Goal: Information Seeking & Learning: Find specific fact

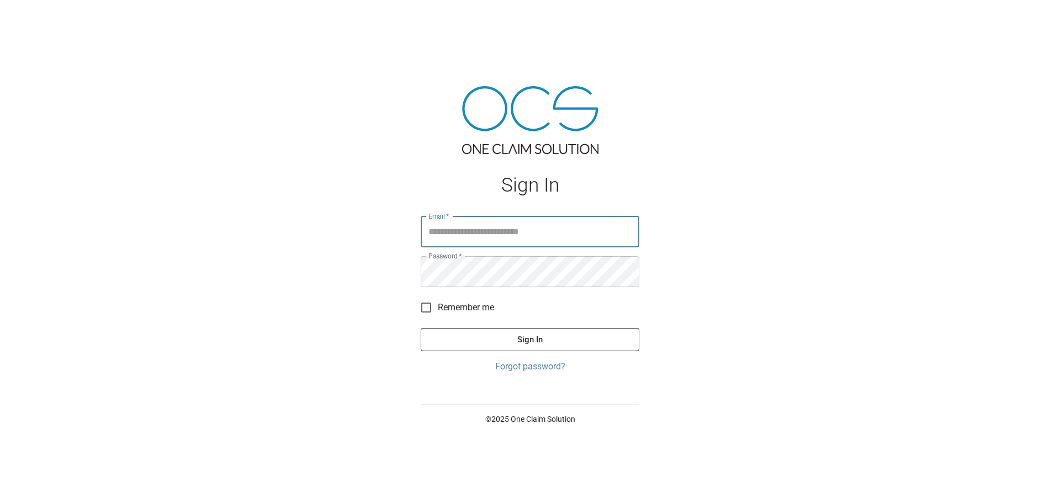
type input "**********"
click at [569, 338] on button "Sign In" at bounding box center [530, 339] width 219 height 23
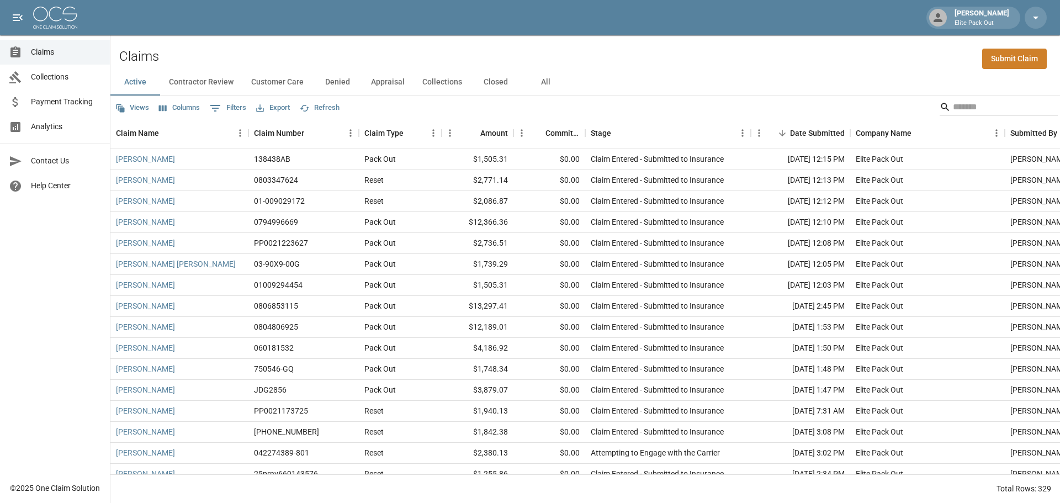
click at [537, 76] on button "All" at bounding box center [546, 82] width 50 height 26
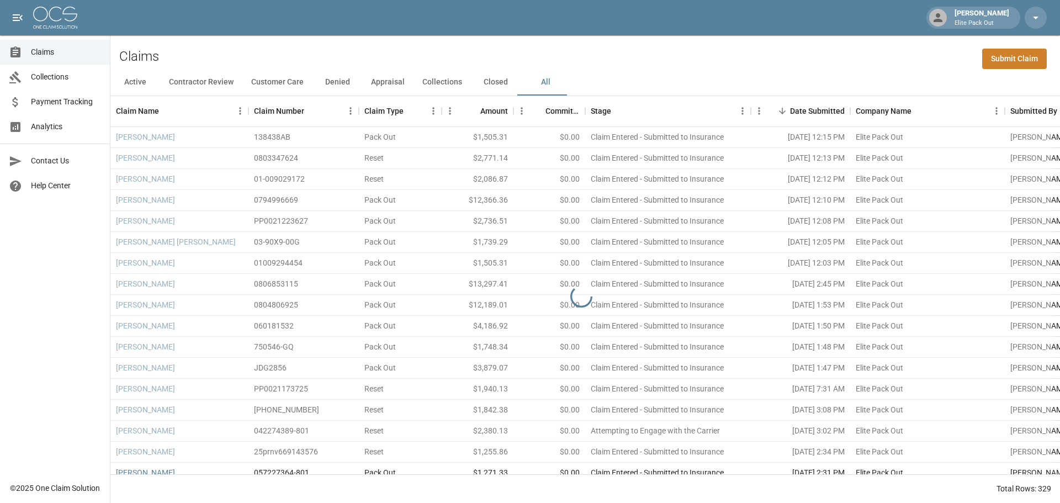
click at [854, 37] on div "Claims Submit Claim" at bounding box center [584, 52] width 949 height 34
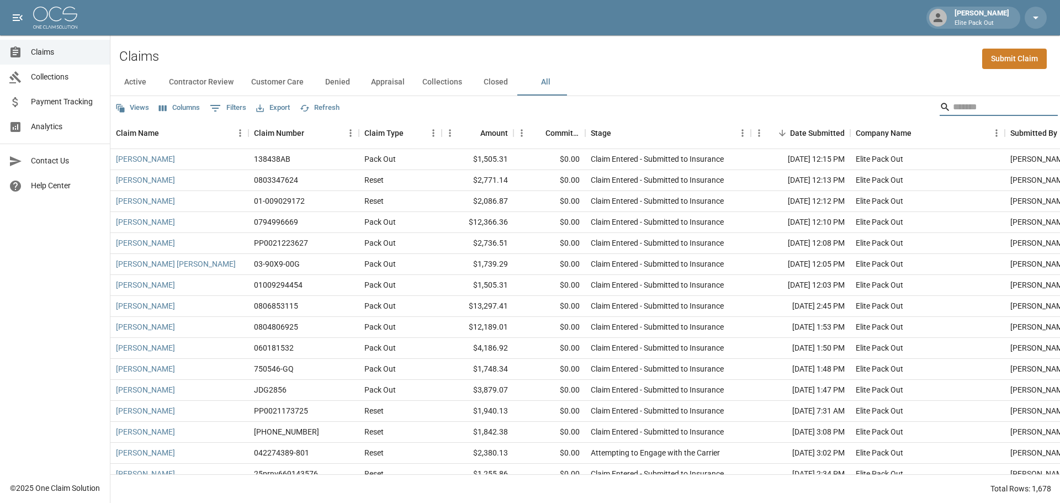
click at [955, 112] on input "Search" at bounding box center [997, 107] width 88 height 18
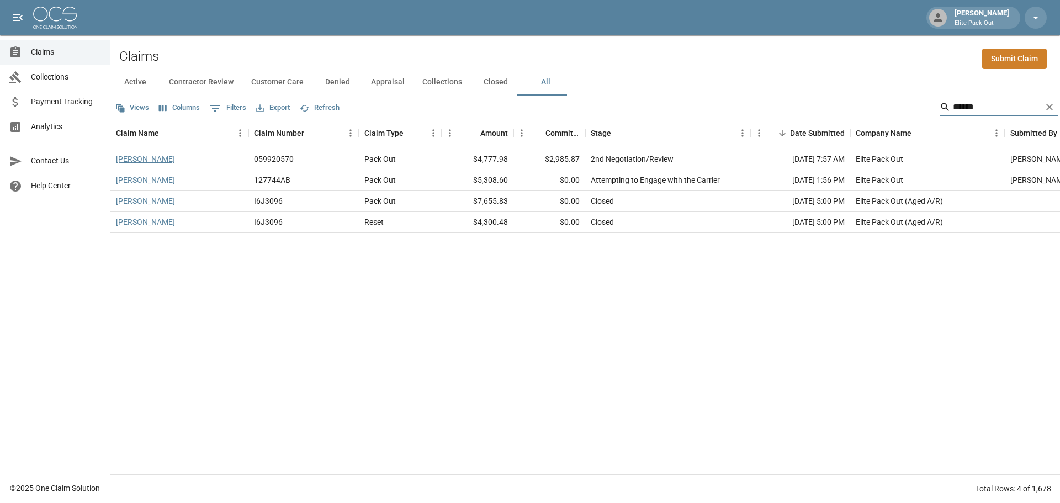
type input "******"
click at [141, 155] on link "[PERSON_NAME]" at bounding box center [145, 158] width 59 height 11
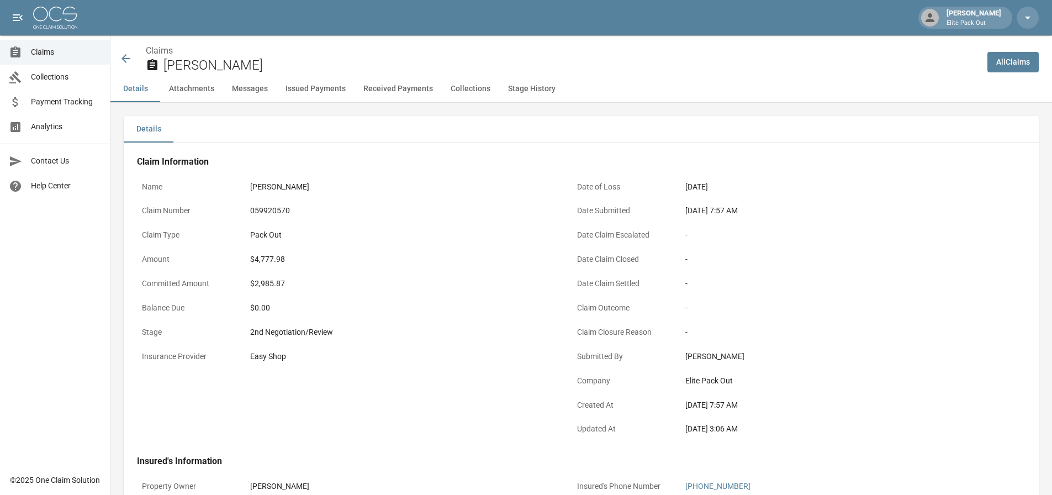
click at [264, 211] on div "059920570" at bounding box center [402, 211] width 304 height 12
copy div "059920570"
click at [265, 255] on div "$4,777.98" at bounding box center [402, 259] width 304 height 12
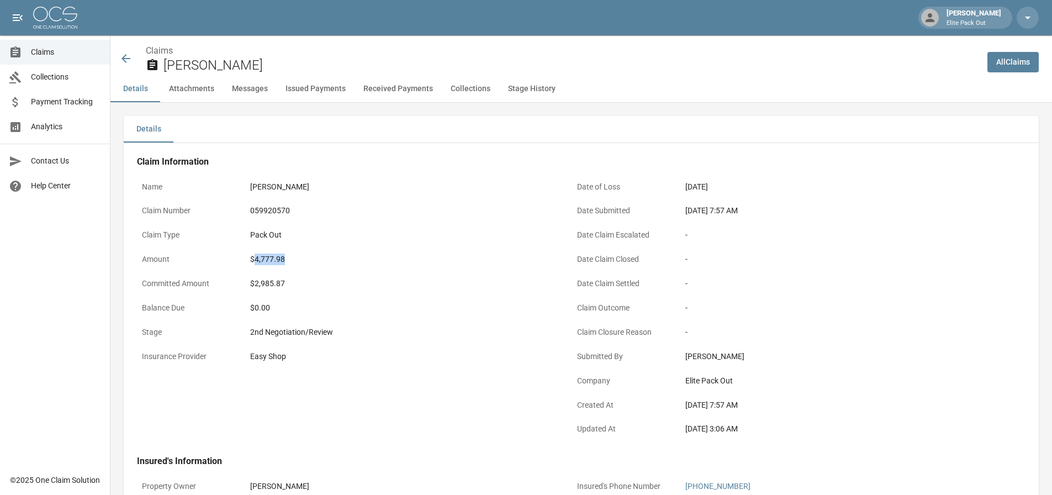
copy div "4,777.98"
drag, startPoint x: 685, startPoint y: 208, endPoint x: 731, endPoint y: 207, distance: 45.8
click at [731, 207] on div "[DATE] 7:57 AM" at bounding box center [837, 211] width 304 height 12
copy div "[DATE]"
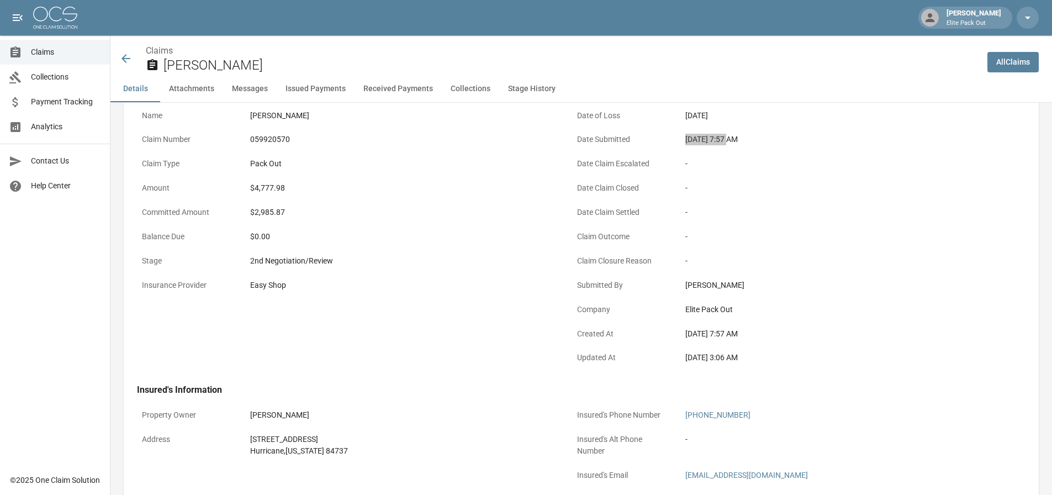
scroll to position [221, 0]
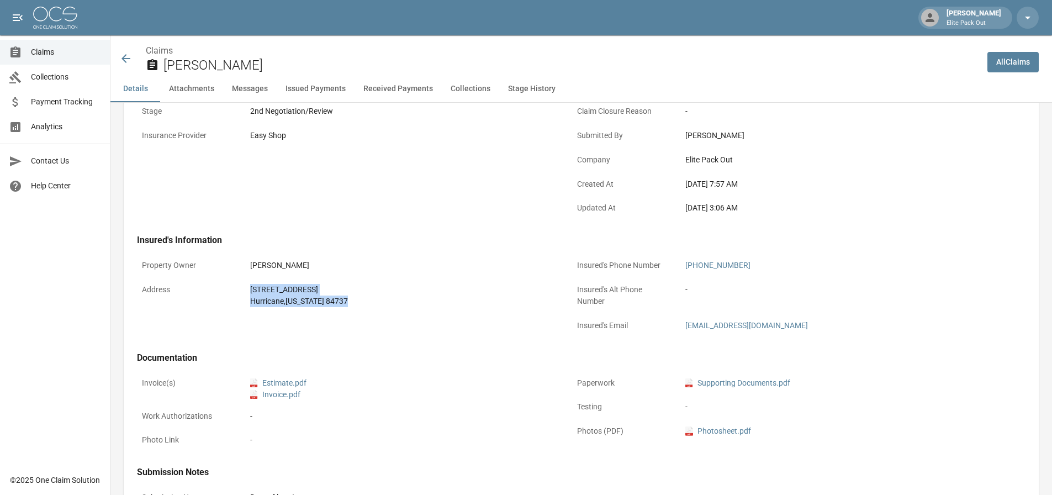
drag, startPoint x: 238, startPoint y: 285, endPoint x: 334, endPoint y: 301, distance: 96.7
click at [334, 301] on div "Address [STREET_ADDRESS][US_STATE]" at bounding box center [348, 295] width 422 height 33
copy div "[STREET_ADDRESS][US_STATE]"
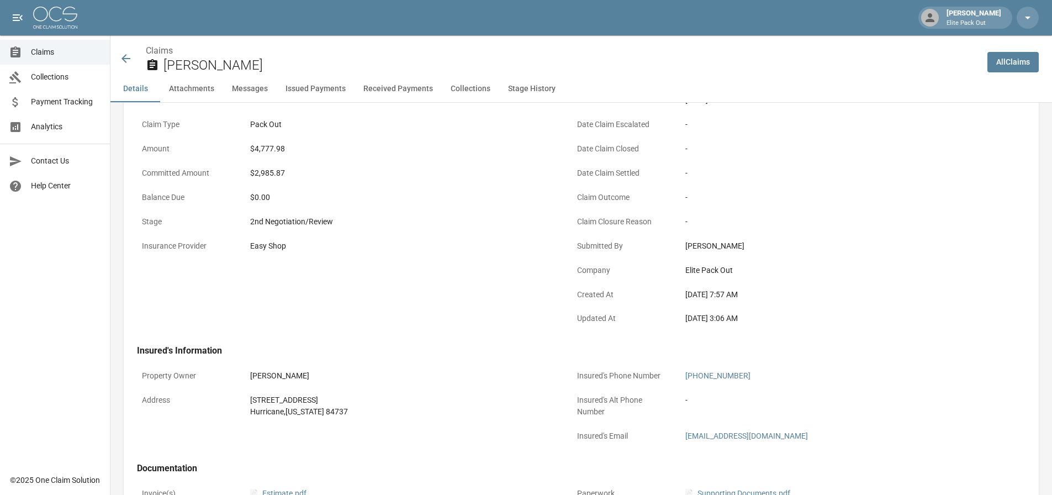
click at [421, 284] on div "Name [PERSON_NAME] Claim Number 059920570 Claim Type Pack Out Amount $4,777.98 …" at bounding box center [341, 192] width 435 height 280
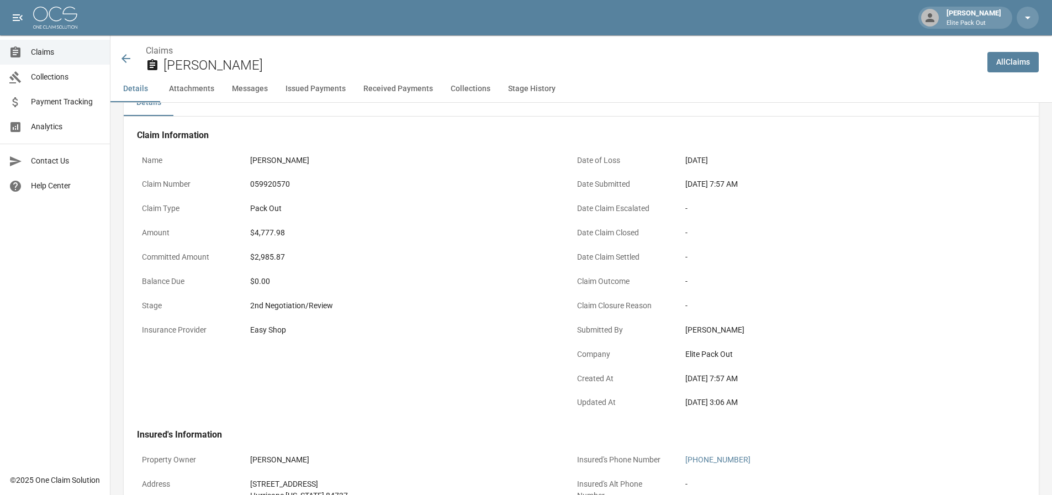
scroll to position [0, 0]
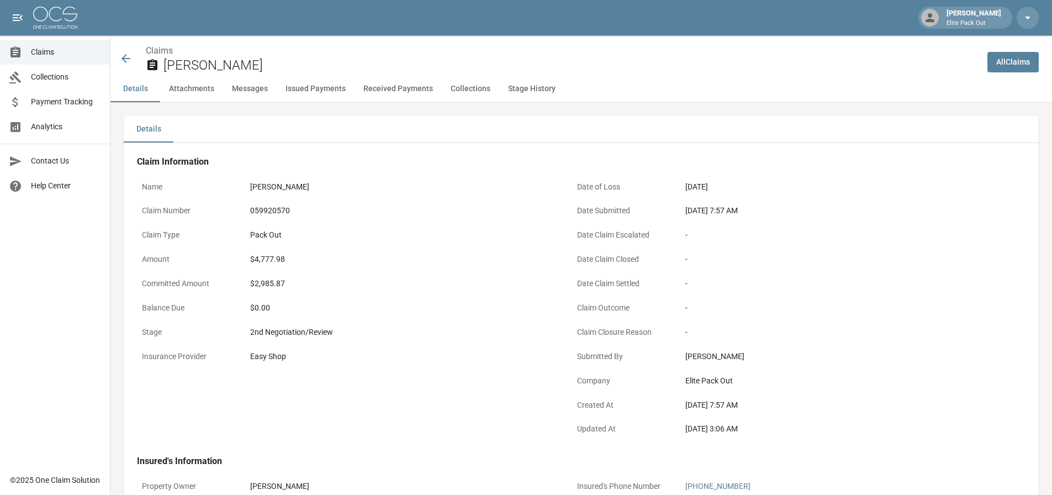
click at [126, 64] on icon at bounding box center [125, 58] width 13 height 13
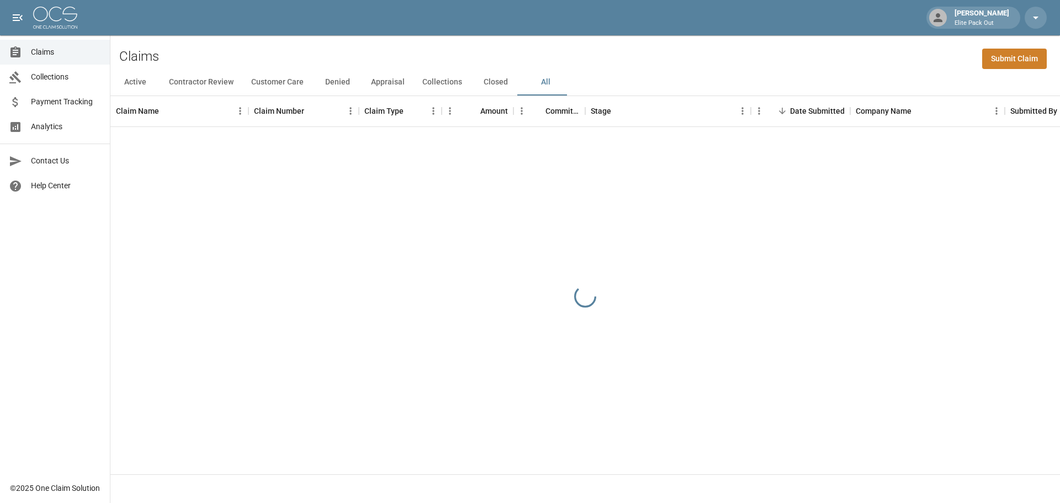
click at [799, 54] on div "Claims Submit Claim" at bounding box center [584, 52] width 949 height 34
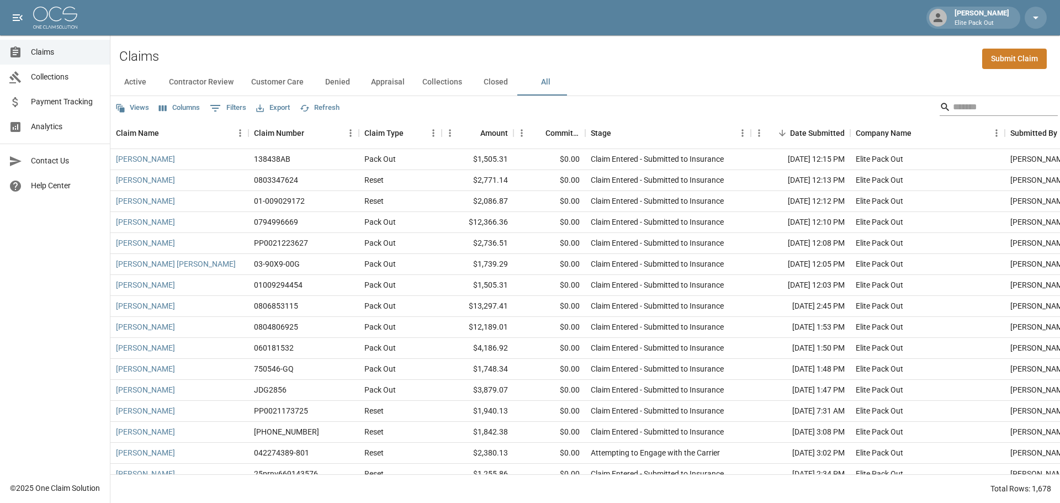
click at [953, 110] on input "Search" at bounding box center [997, 107] width 88 height 18
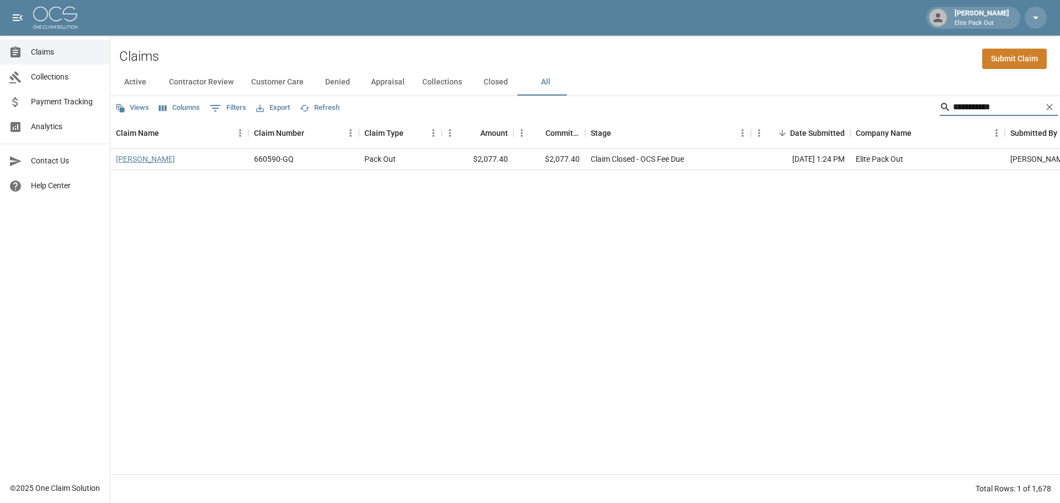
type input "**********"
click at [121, 161] on link "[PERSON_NAME]" at bounding box center [145, 158] width 59 height 11
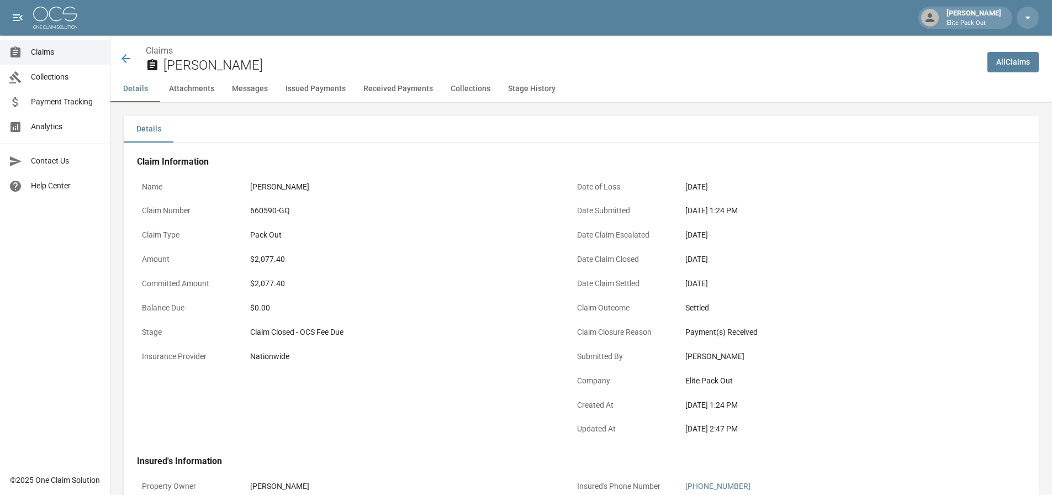
click at [279, 212] on div "660590-GQ" at bounding box center [402, 211] width 304 height 12
copy div "660590-GQ"
click at [264, 255] on div "$2,077.40" at bounding box center [402, 259] width 304 height 12
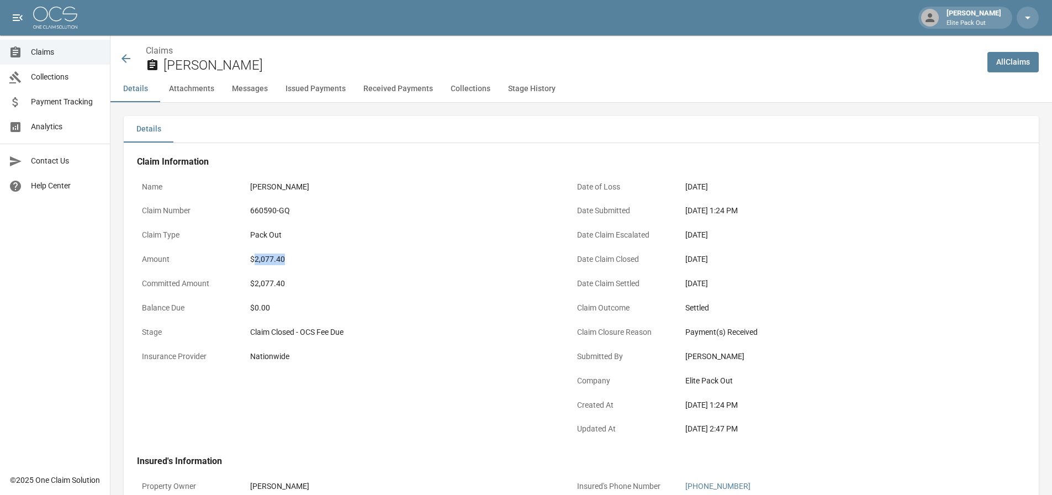
click at [264, 255] on div "$2,077.40" at bounding box center [402, 259] width 304 height 12
copy div "$2,077.40"
drag, startPoint x: 682, startPoint y: 211, endPoint x: 726, endPoint y: 211, distance: 44.2
click at [726, 211] on div "[DATE] 1:24 PM" at bounding box center [837, 211] width 314 height 22
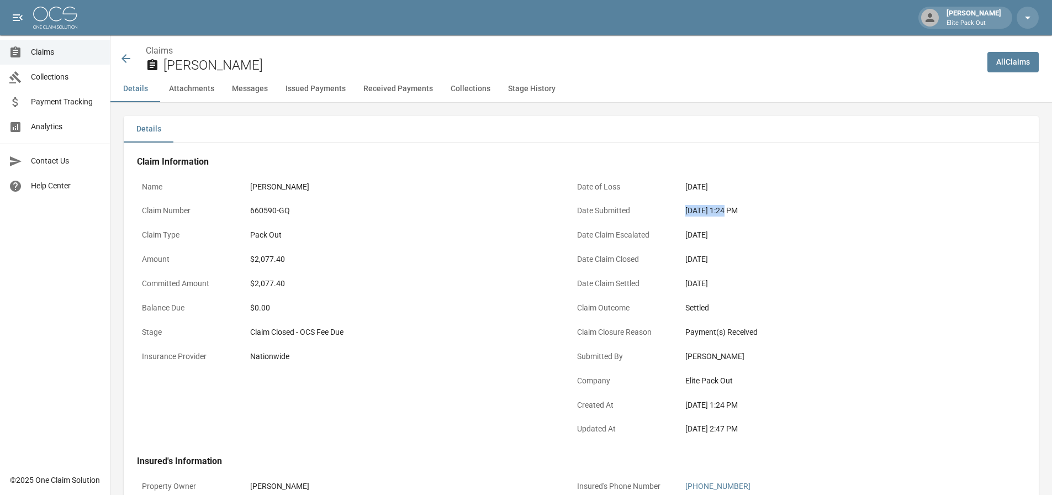
copy div "[DATE]"
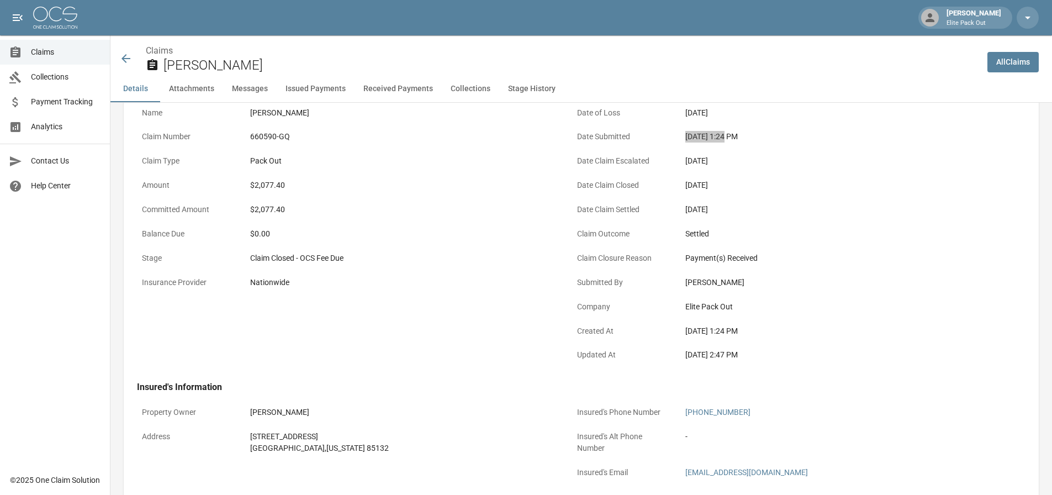
scroll to position [110, 0]
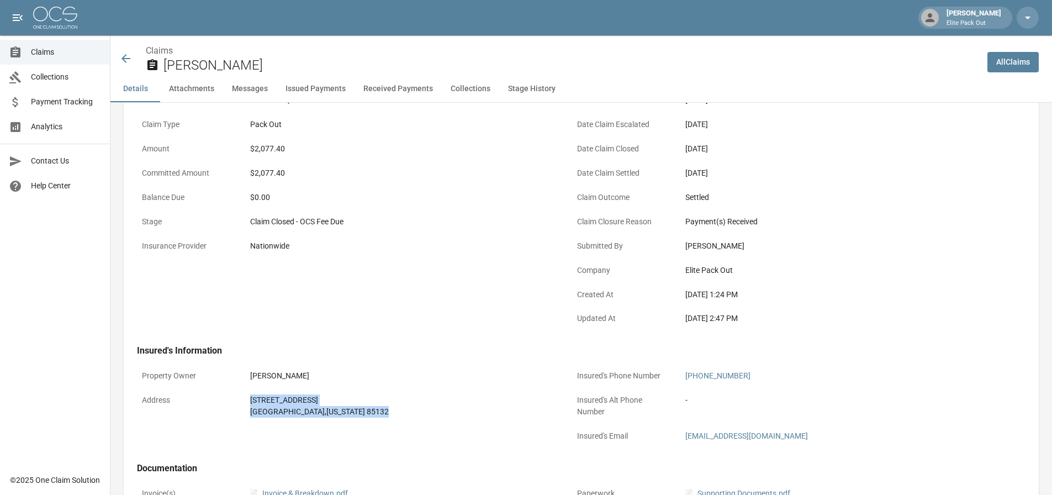
drag, startPoint x: 251, startPoint y: 402, endPoint x: 348, endPoint y: 407, distance: 97.3
click at [348, 407] on div "[STREET_ADDRESS][US_STATE]" at bounding box center [402, 405] width 304 height 23
copy div "[STREET_ADDRESS][US_STATE]"
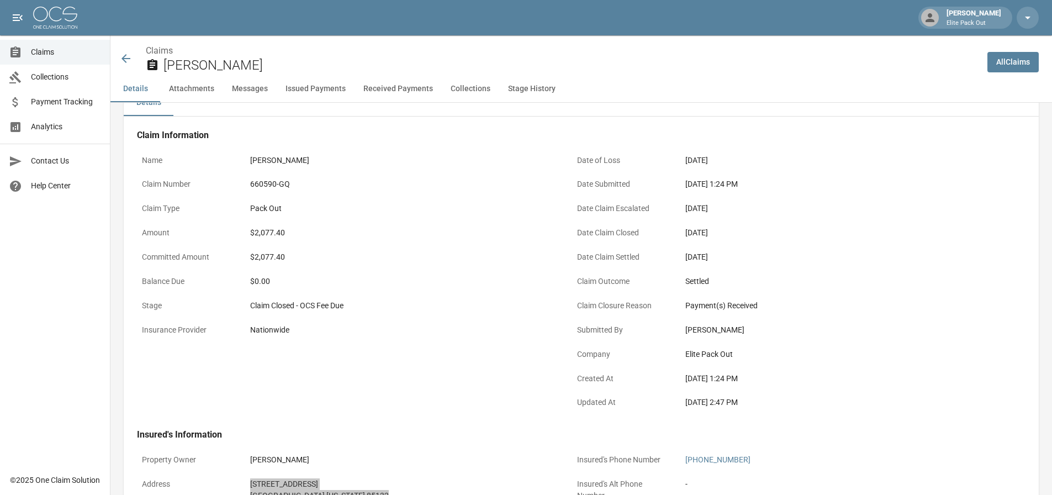
scroll to position [0, 0]
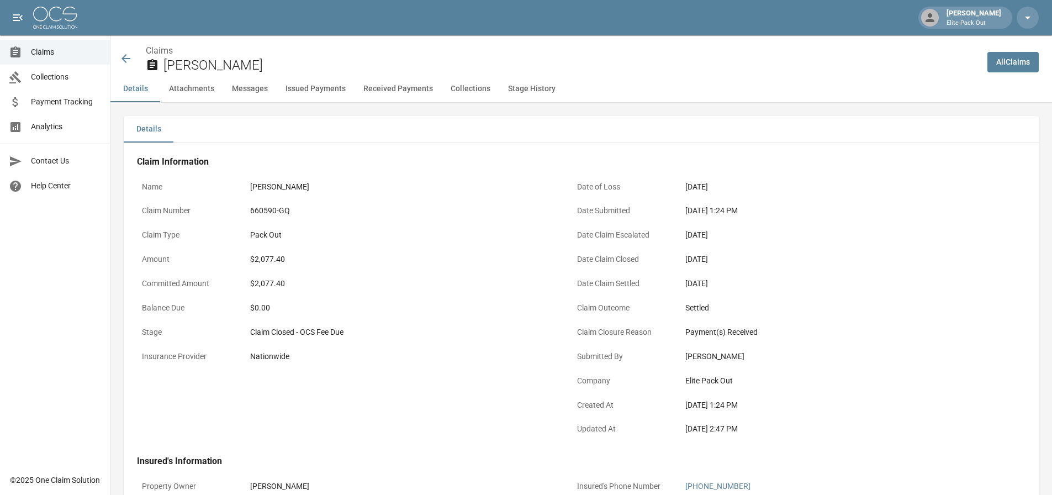
click at [126, 61] on icon at bounding box center [125, 58] width 13 height 13
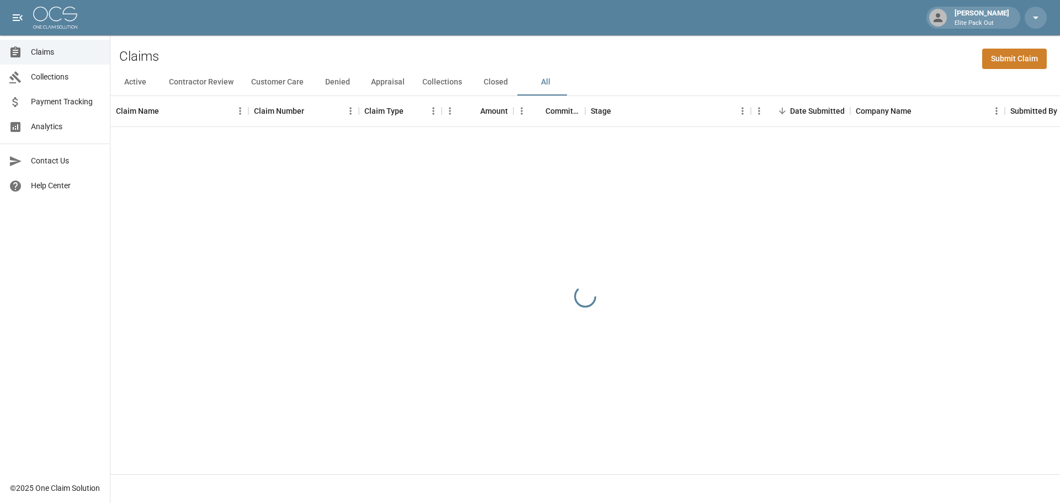
click at [778, 60] on div "Claims Submit Claim" at bounding box center [584, 52] width 949 height 34
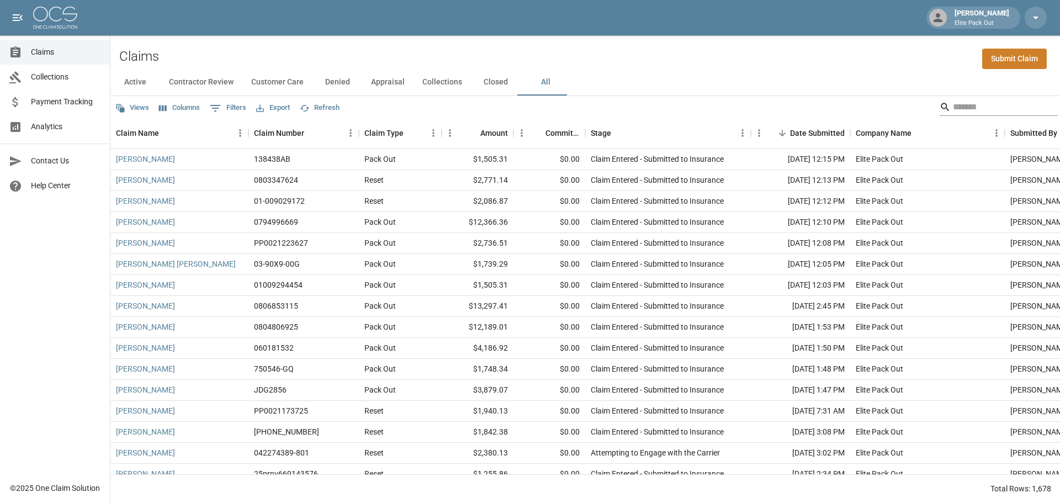
click at [958, 107] on input "Search" at bounding box center [997, 107] width 88 height 18
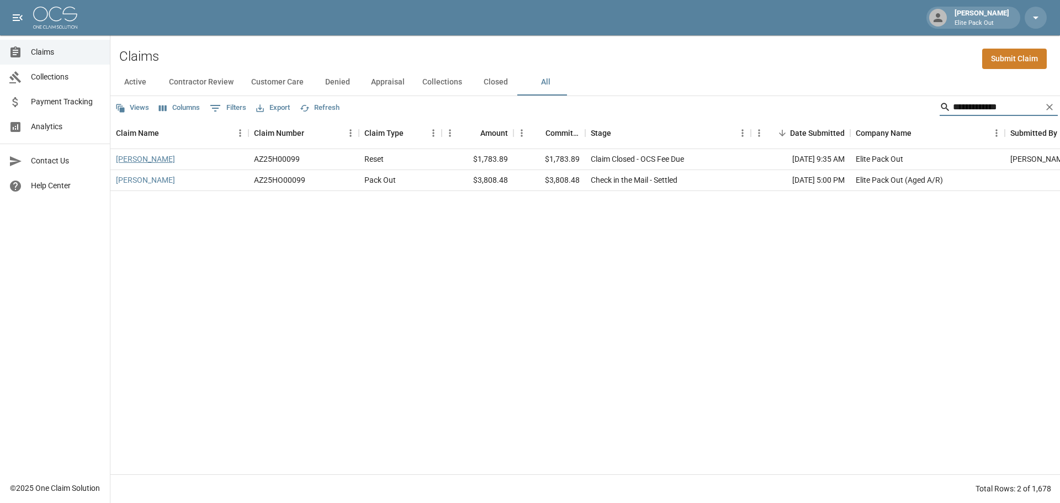
type input "**********"
click at [151, 157] on link "[PERSON_NAME]" at bounding box center [145, 158] width 59 height 11
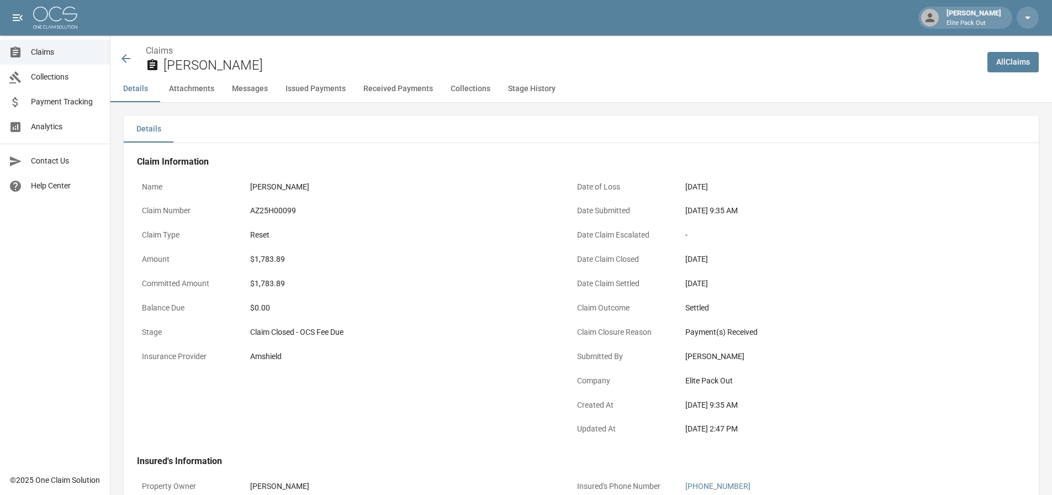
click at [272, 257] on div "$1,783.89" at bounding box center [402, 259] width 304 height 12
copy div "1,783.89"
click at [274, 215] on div "AZ25H00099" at bounding box center [402, 211] width 304 height 12
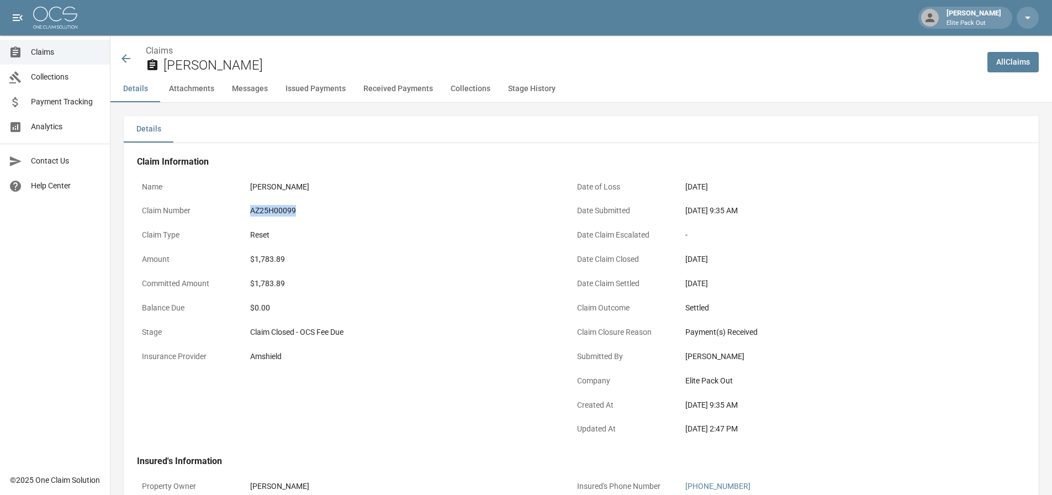
click at [274, 215] on div "AZ25H00099" at bounding box center [402, 211] width 304 height 12
copy div "AZ25H00099"
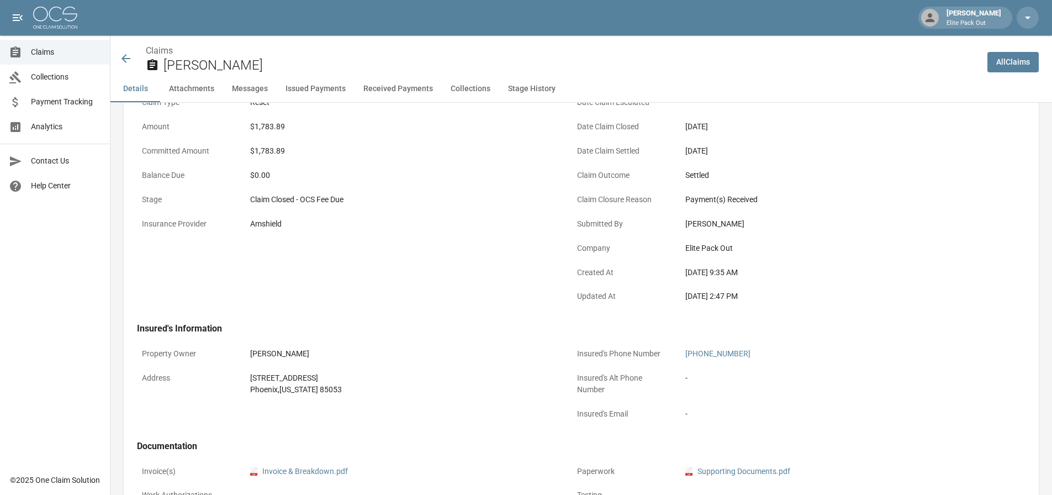
scroll to position [221, 0]
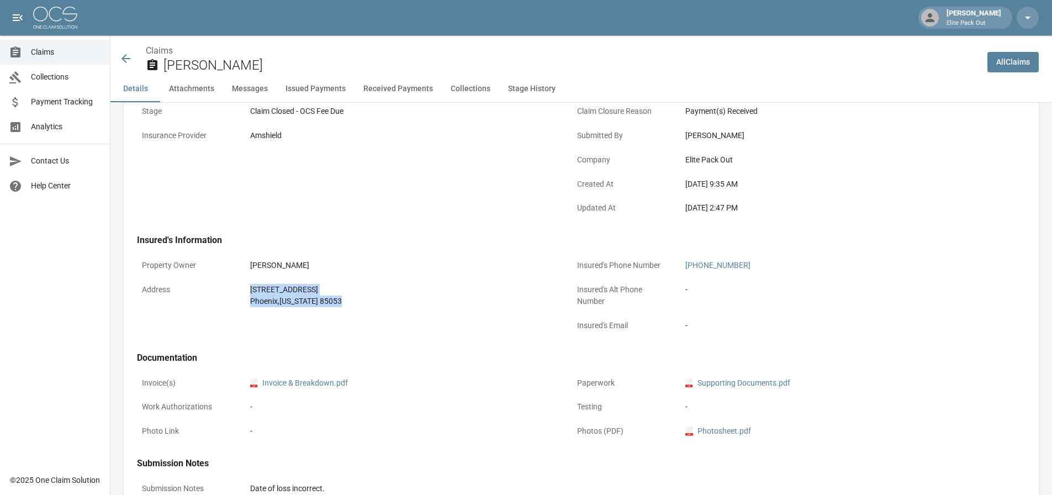
drag, startPoint x: 232, startPoint y: 295, endPoint x: 334, endPoint y: 299, distance: 102.2
click at [334, 299] on div "Address [STREET_ADDRESS][US_STATE]" at bounding box center [348, 295] width 422 height 33
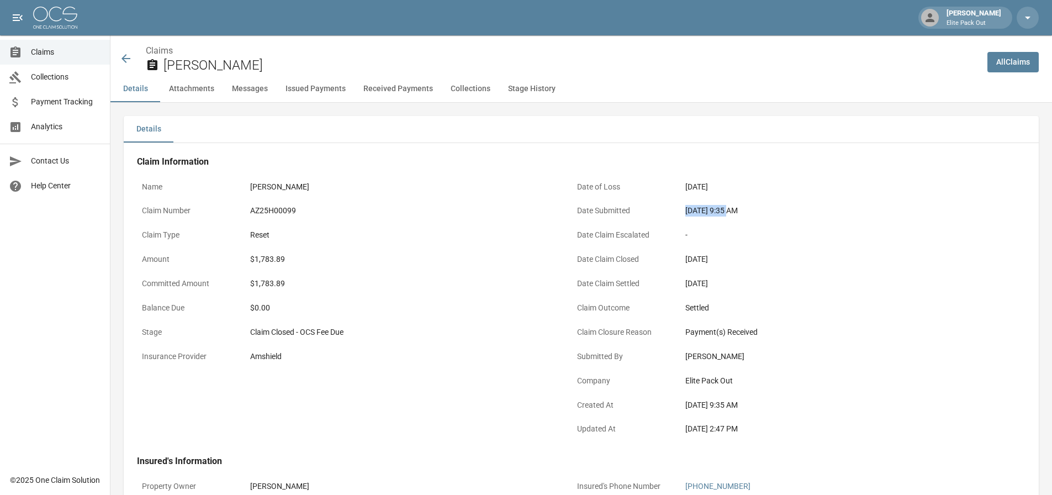
drag, startPoint x: 683, startPoint y: 208, endPoint x: 729, endPoint y: 210, distance: 46.4
click at [729, 210] on div "[DATE] 9:35 AM" at bounding box center [837, 211] width 314 height 22
click at [124, 51] on div "Claims [PERSON_NAME]" at bounding box center [548, 58] width 859 height 29
click at [123, 54] on icon at bounding box center [125, 58] width 13 height 13
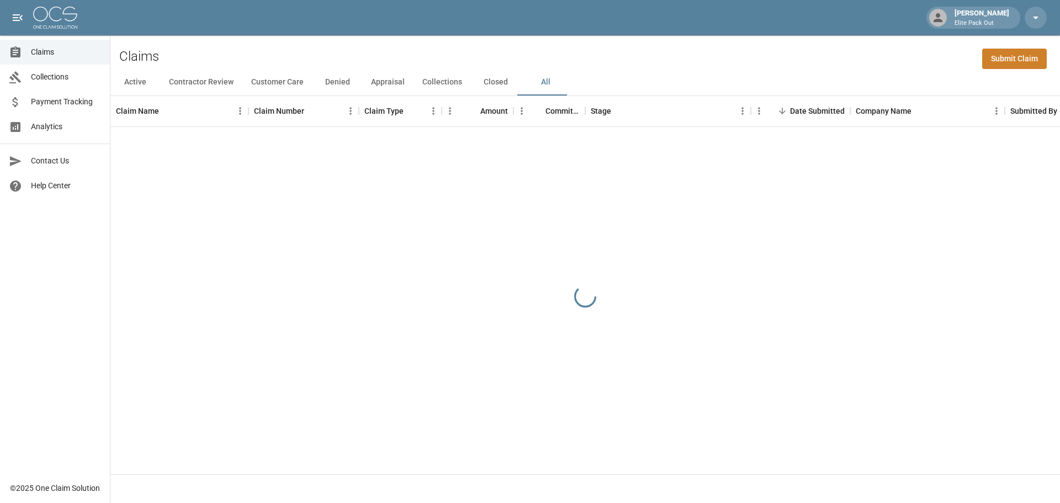
click at [838, 43] on div "Claims Submit Claim" at bounding box center [584, 52] width 949 height 34
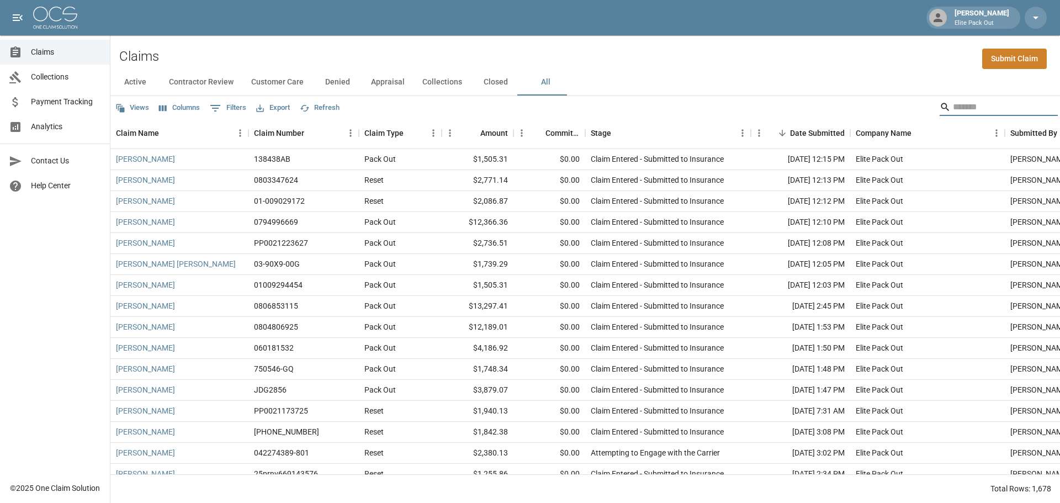
click at [1014, 101] on input "Search" at bounding box center [997, 107] width 88 height 18
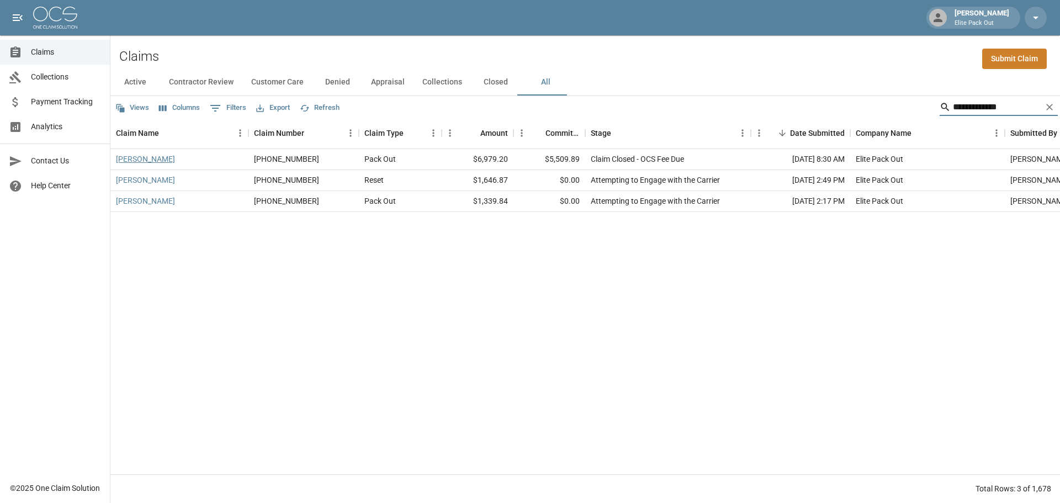
type input "**********"
click at [134, 160] on link "[PERSON_NAME]" at bounding box center [145, 158] width 59 height 11
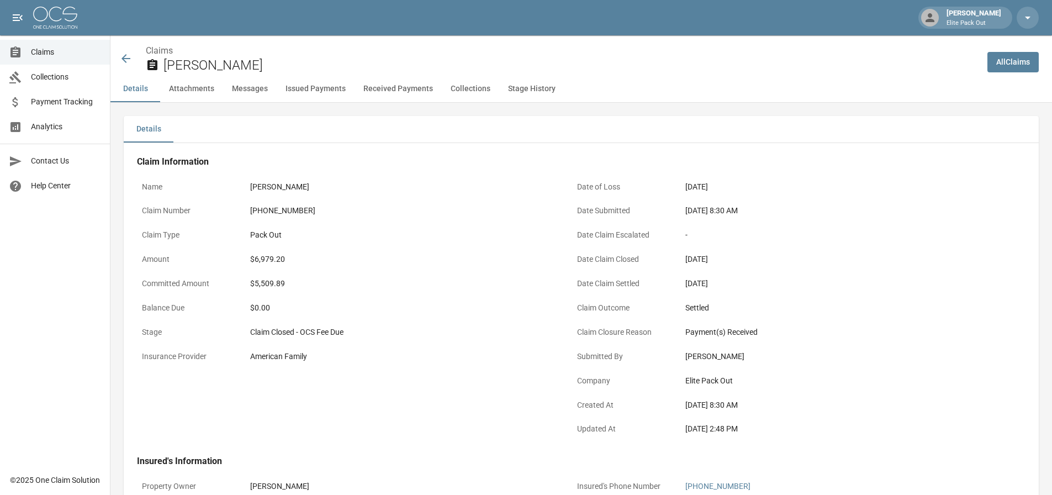
click at [296, 210] on div "[PHONE_NUMBER]" at bounding box center [402, 211] width 304 height 12
click at [266, 257] on div "$6,979.20" at bounding box center [402, 259] width 304 height 12
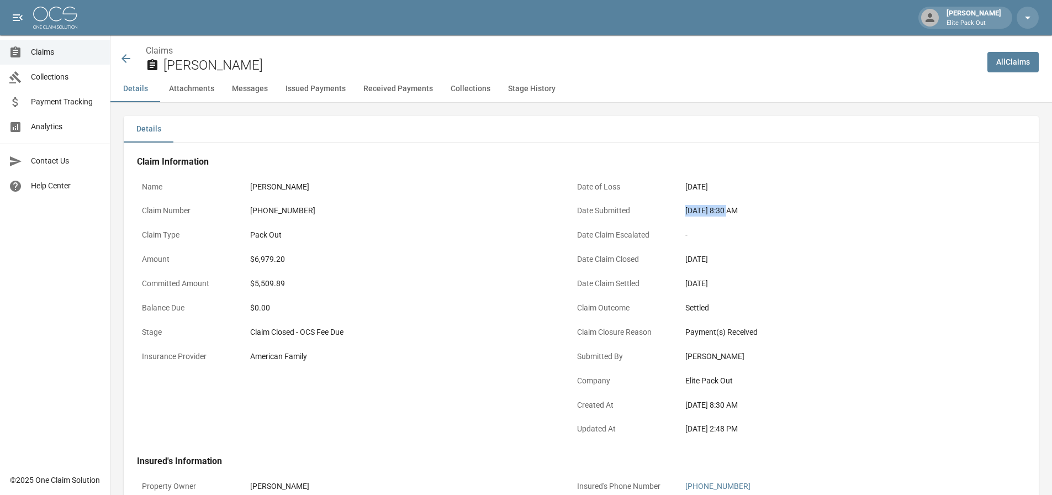
drag, startPoint x: 683, startPoint y: 208, endPoint x: 727, endPoint y: 214, distance: 44.0
click at [727, 214] on div "[DATE] 8:30 AM" at bounding box center [837, 211] width 314 height 22
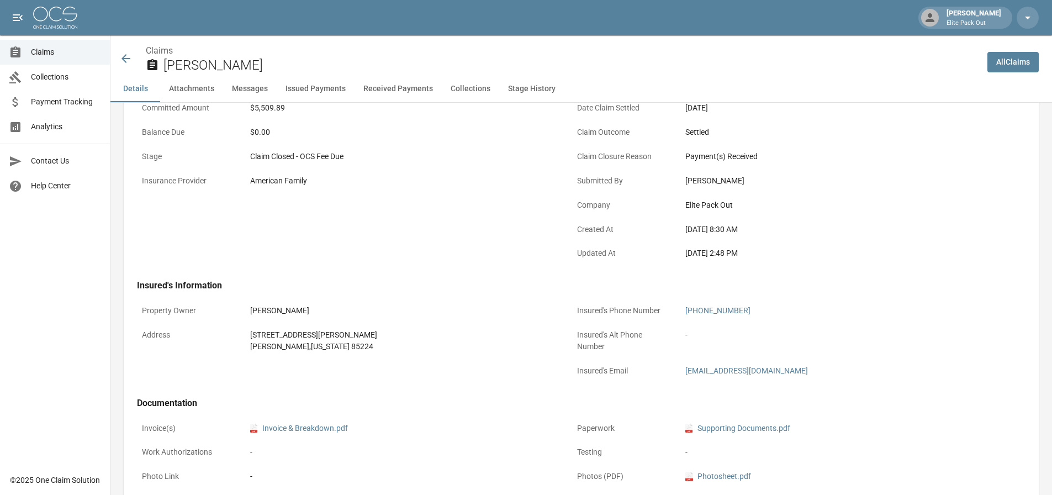
scroll to position [221, 0]
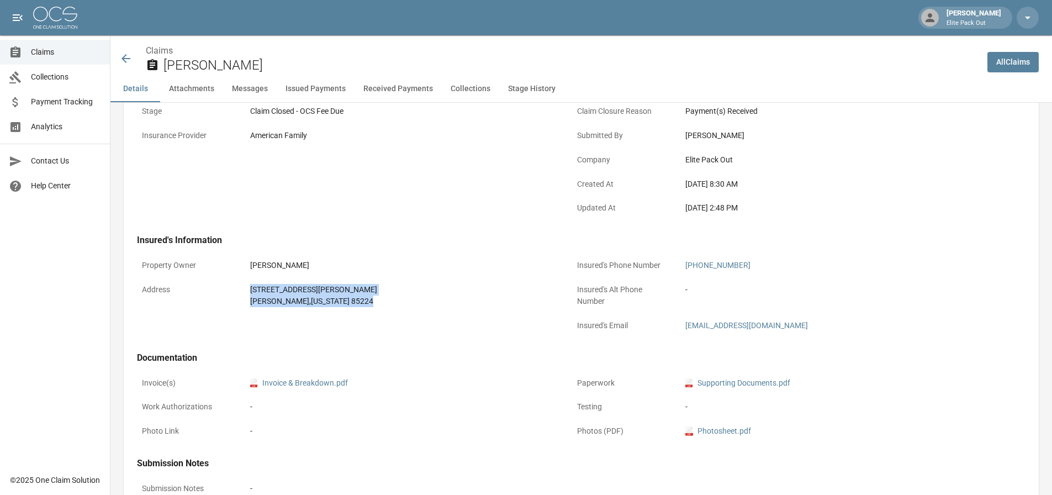
drag, startPoint x: 247, startPoint y: 289, endPoint x: 332, endPoint y: 309, distance: 87.8
click at [332, 309] on div "[STREET_ADDRESS][PERSON_NAME][PERSON_NAME][US_STATE]" at bounding box center [402, 295] width 314 height 33
click at [123, 57] on icon at bounding box center [125, 58] width 13 height 13
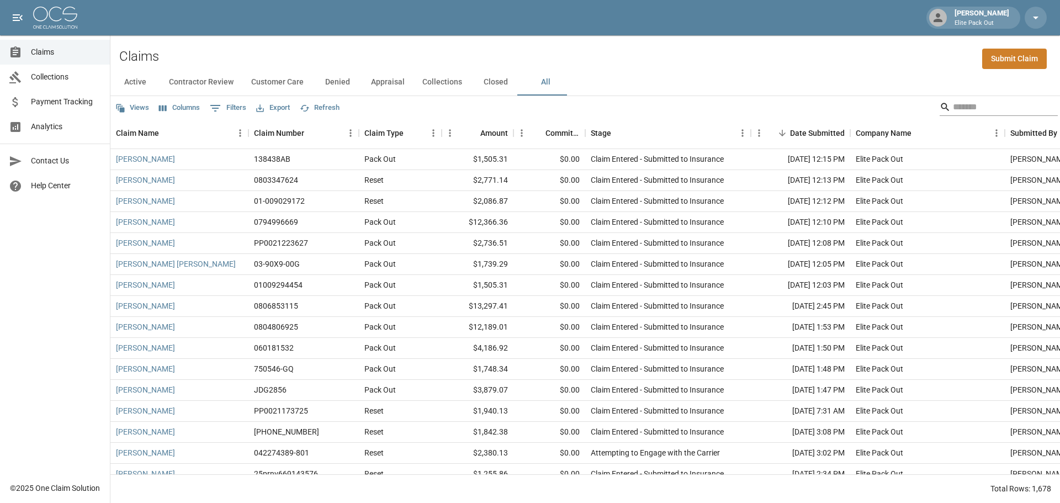
click at [980, 104] on input "Search" at bounding box center [997, 107] width 88 height 18
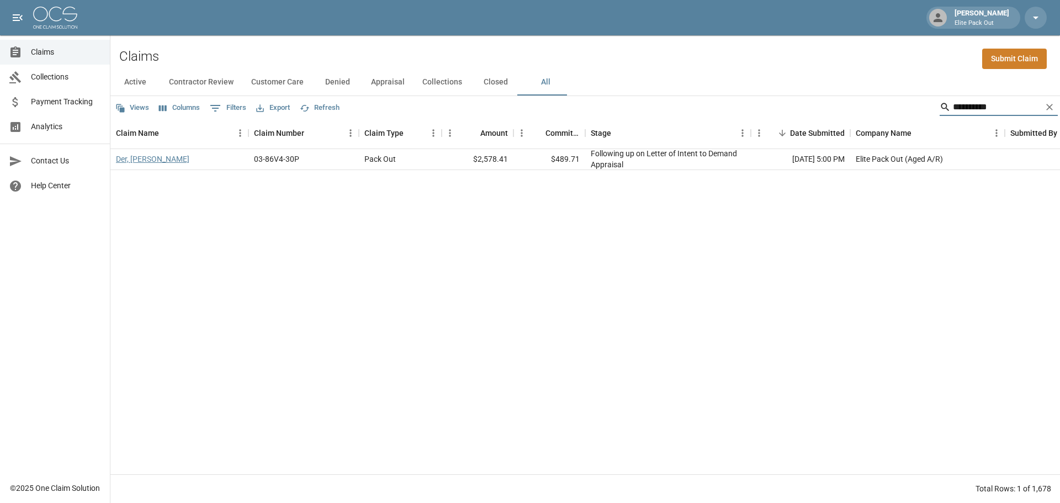
type input "**********"
click at [136, 156] on link "Der, [PERSON_NAME]" at bounding box center [152, 158] width 73 height 11
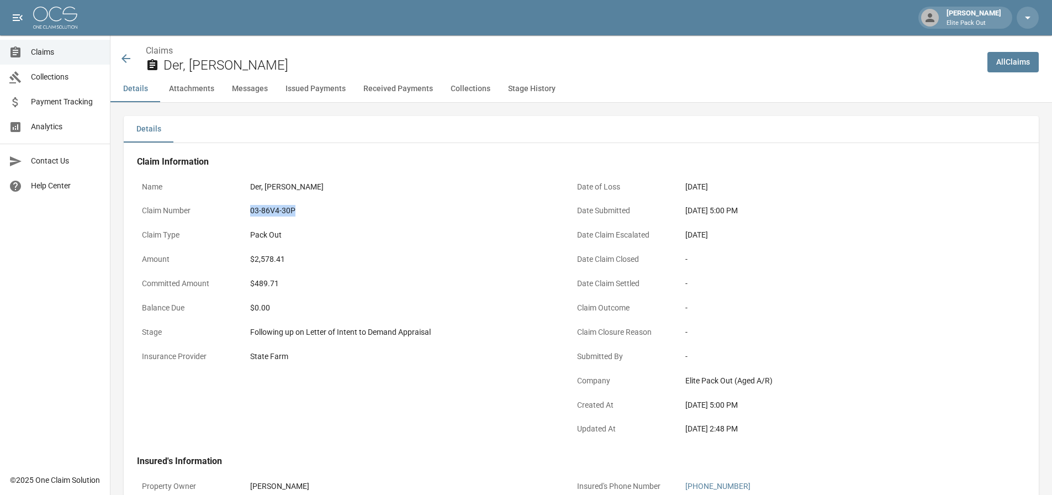
drag, startPoint x: 245, startPoint y: 209, endPoint x: 304, endPoint y: 217, distance: 60.1
click at [304, 217] on div "Claim Number 03-86V4-30P" at bounding box center [348, 212] width 422 height 24
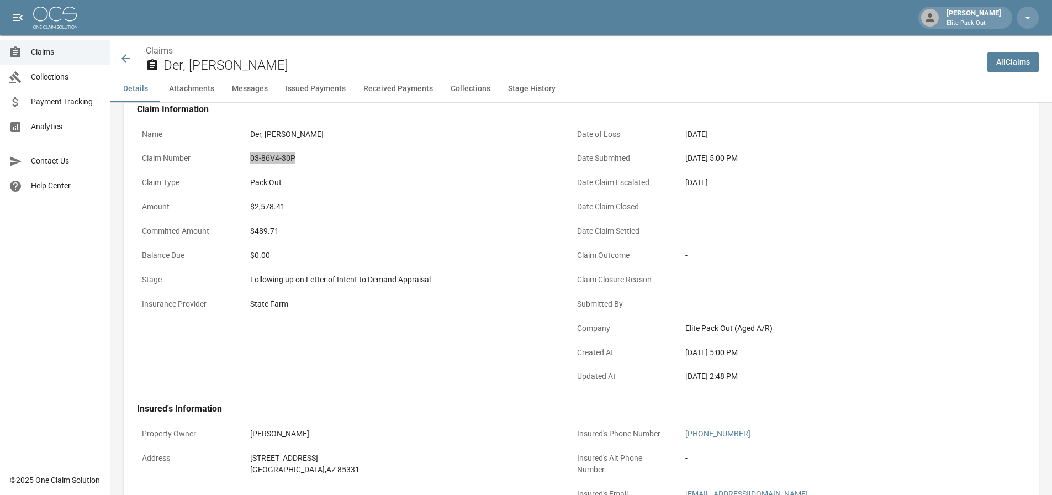
scroll to position [110, 0]
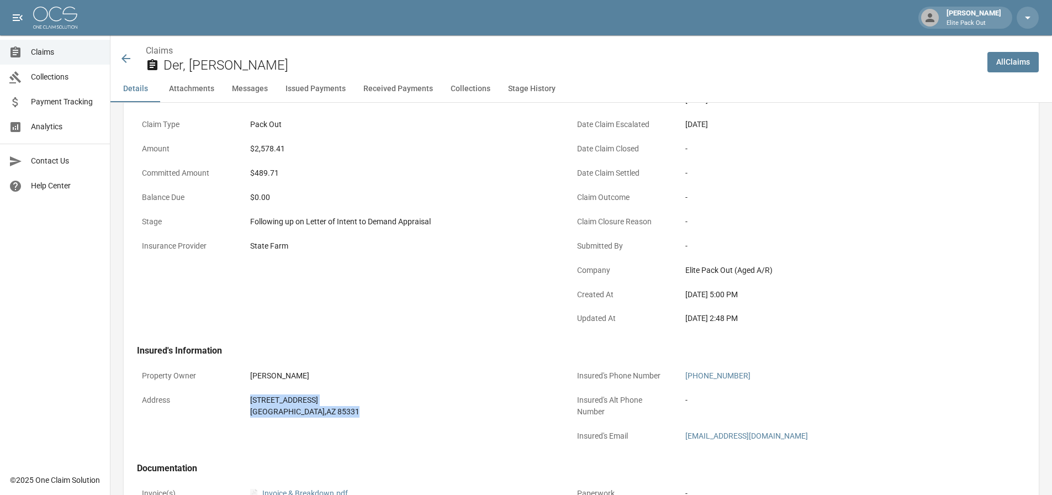
drag, startPoint x: 246, startPoint y: 397, endPoint x: 329, endPoint y: 418, distance: 86.1
click at [329, 418] on div "[STREET_ADDRESS]" at bounding box center [402, 405] width 314 height 33
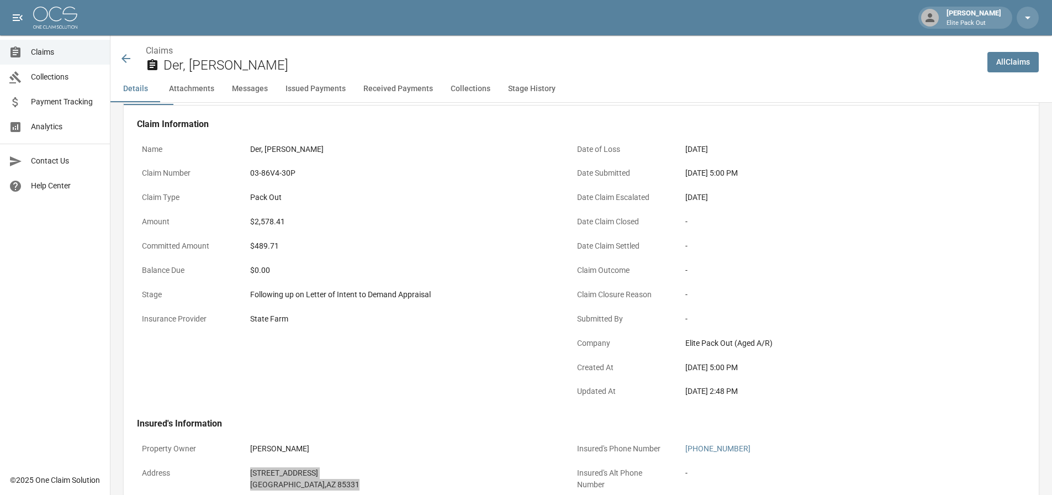
scroll to position [0, 0]
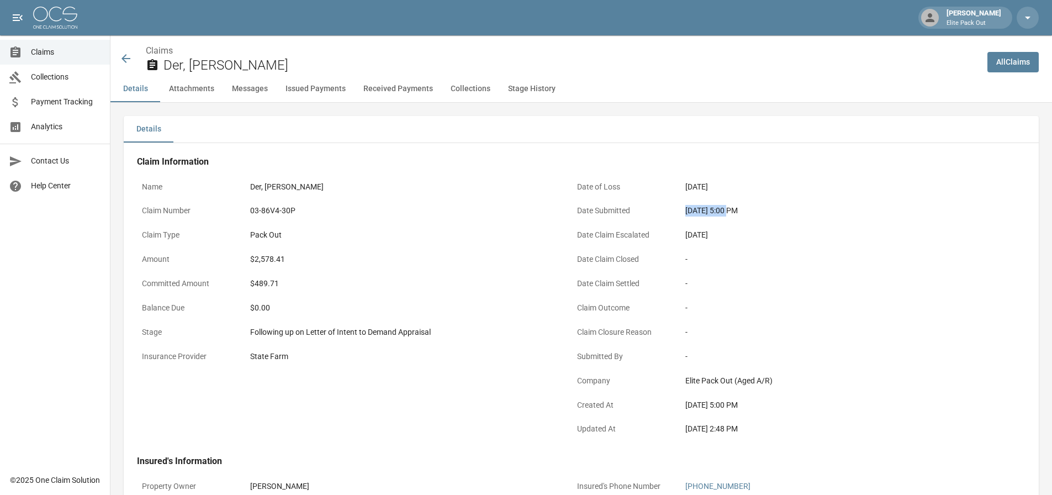
drag, startPoint x: 685, startPoint y: 210, endPoint x: 728, endPoint y: 210, distance: 43.1
click at [728, 210] on div "[DATE] 5:00 PM" at bounding box center [837, 211] width 304 height 12
click at [266, 262] on div "$2,578.41" at bounding box center [402, 259] width 304 height 12
click at [126, 56] on icon at bounding box center [125, 58] width 13 height 13
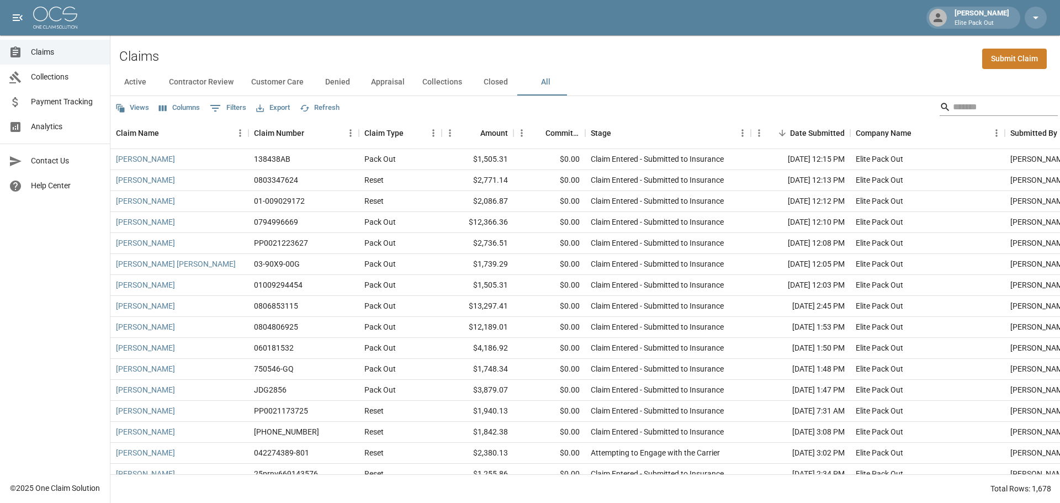
click at [1016, 107] on input "Search" at bounding box center [997, 107] width 88 height 18
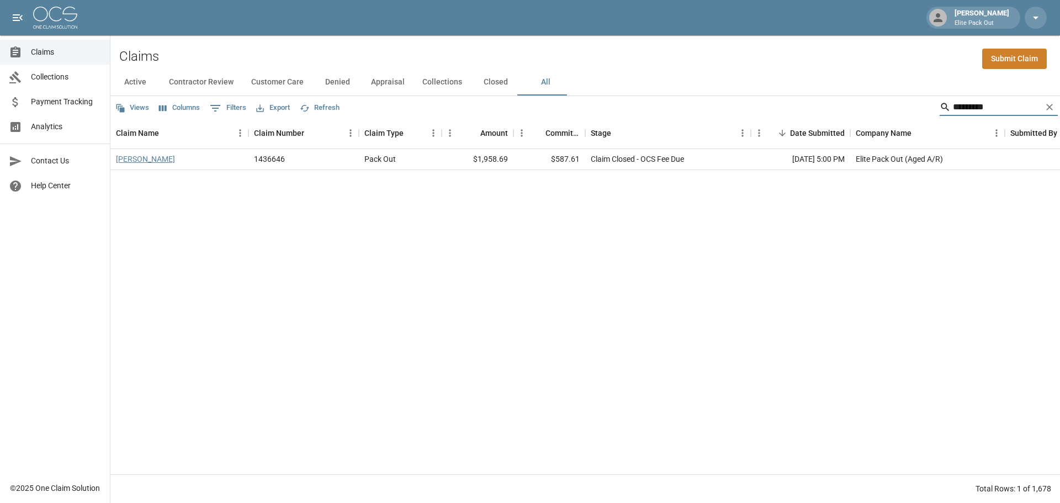
type input "*********"
click at [136, 161] on link "[PERSON_NAME]" at bounding box center [145, 158] width 59 height 11
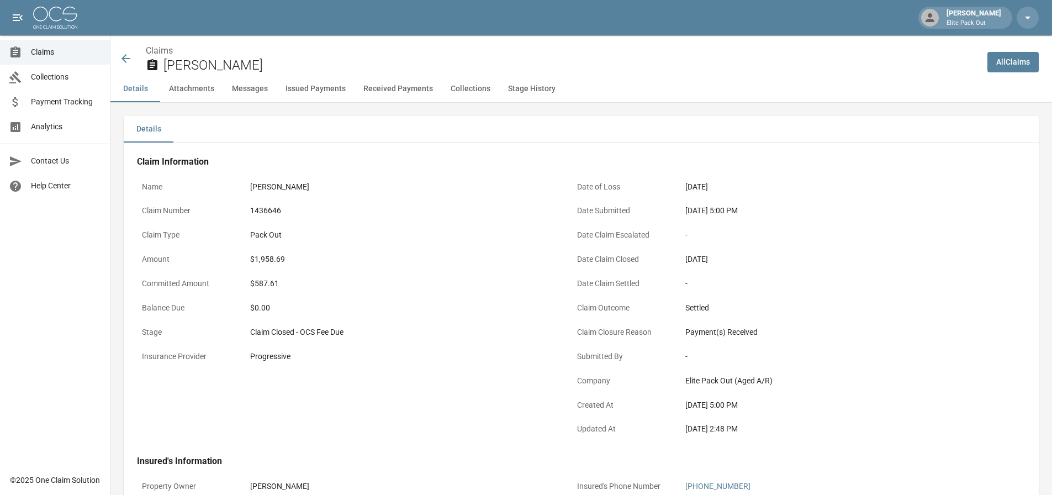
click at [271, 211] on div "1436646" at bounding box center [402, 211] width 304 height 12
click at [262, 259] on div "$1,958.69" at bounding box center [402, 259] width 304 height 12
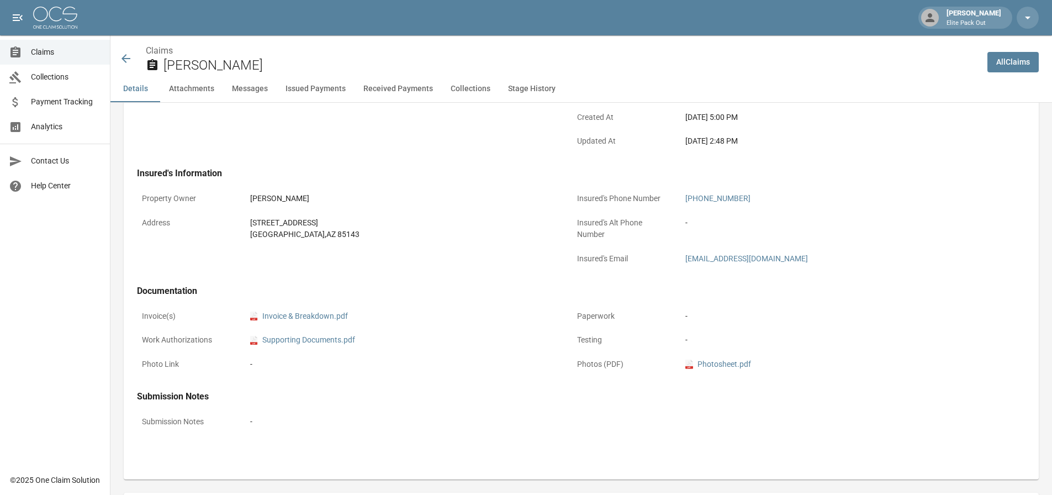
scroll to position [331, 0]
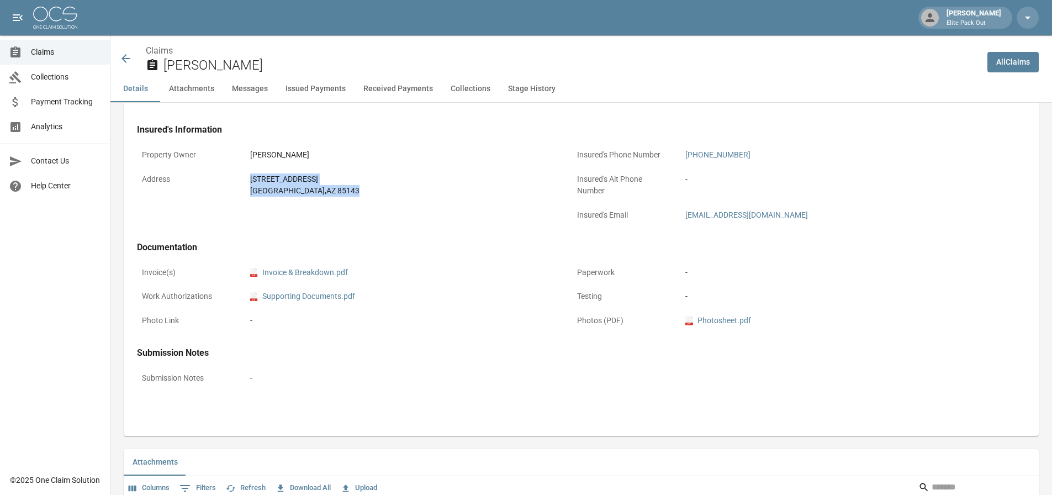
drag, startPoint x: 242, startPoint y: 178, endPoint x: 396, endPoint y: 210, distance: 158.0
click at [396, 210] on div "Property Owner [PERSON_NAME] Address [STREET_ADDRESS]" at bounding box center [341, 180] width 435 height 98
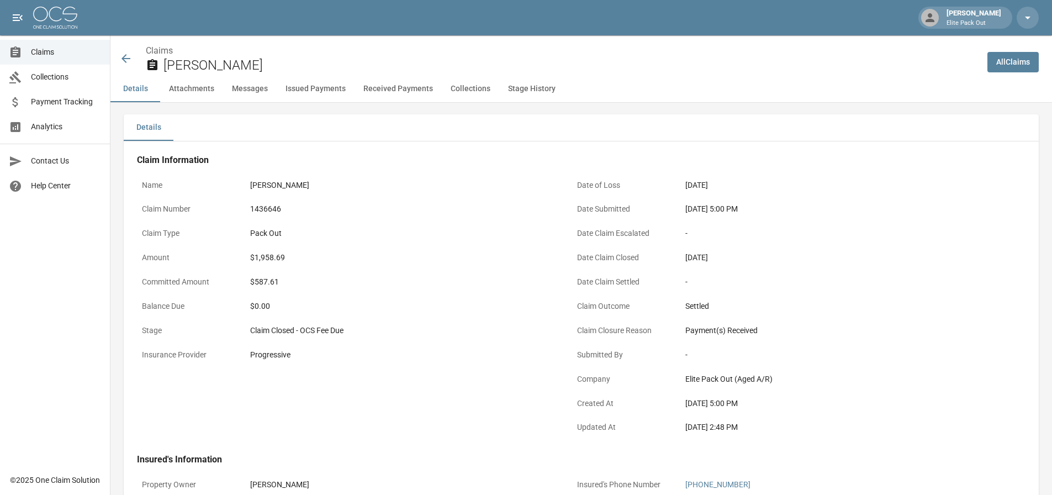
scroll to position [0, 0]
drag, startPoint x: 689, startPoint y: 213, endPoint x: 719, endPoint y: 215, distance: 29.9
click at [719, 215] on div "[DATE] 5:00 PM" at bounding box center [837, 211] width 304 height 12
click at [678, 213] on div "Date Submitted [DATE] 5:00 PM" at bounding box center [783, 212] width 422 height 24
drag, startPoint x: 683, startPoint y: 210, endPoint x: 727, endPoint y: 214, distance: 44.4
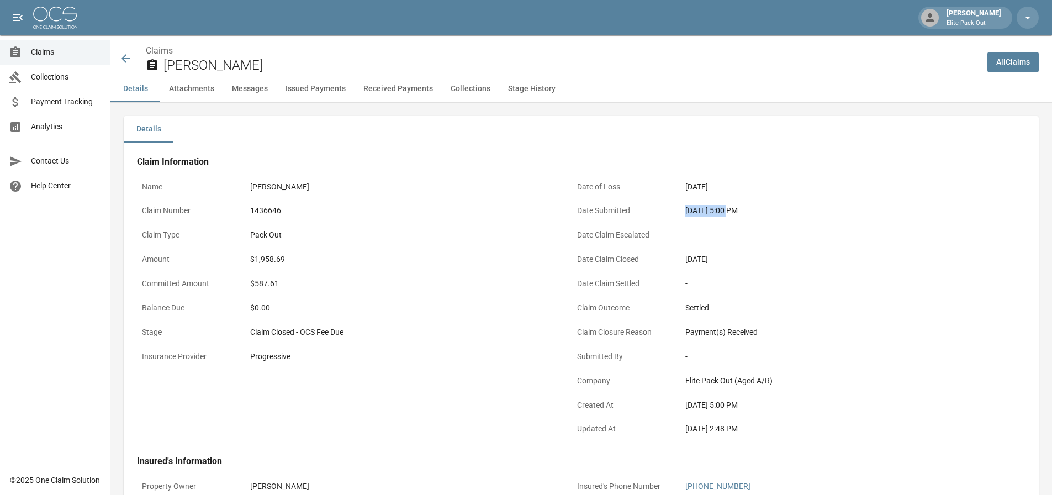
click at [727, 214] on div "[DATE] 5:00 PM" at bounding box center [837, 211] width 314 height 22
